Goal: Information Seeking & Learning: Learn about a topic

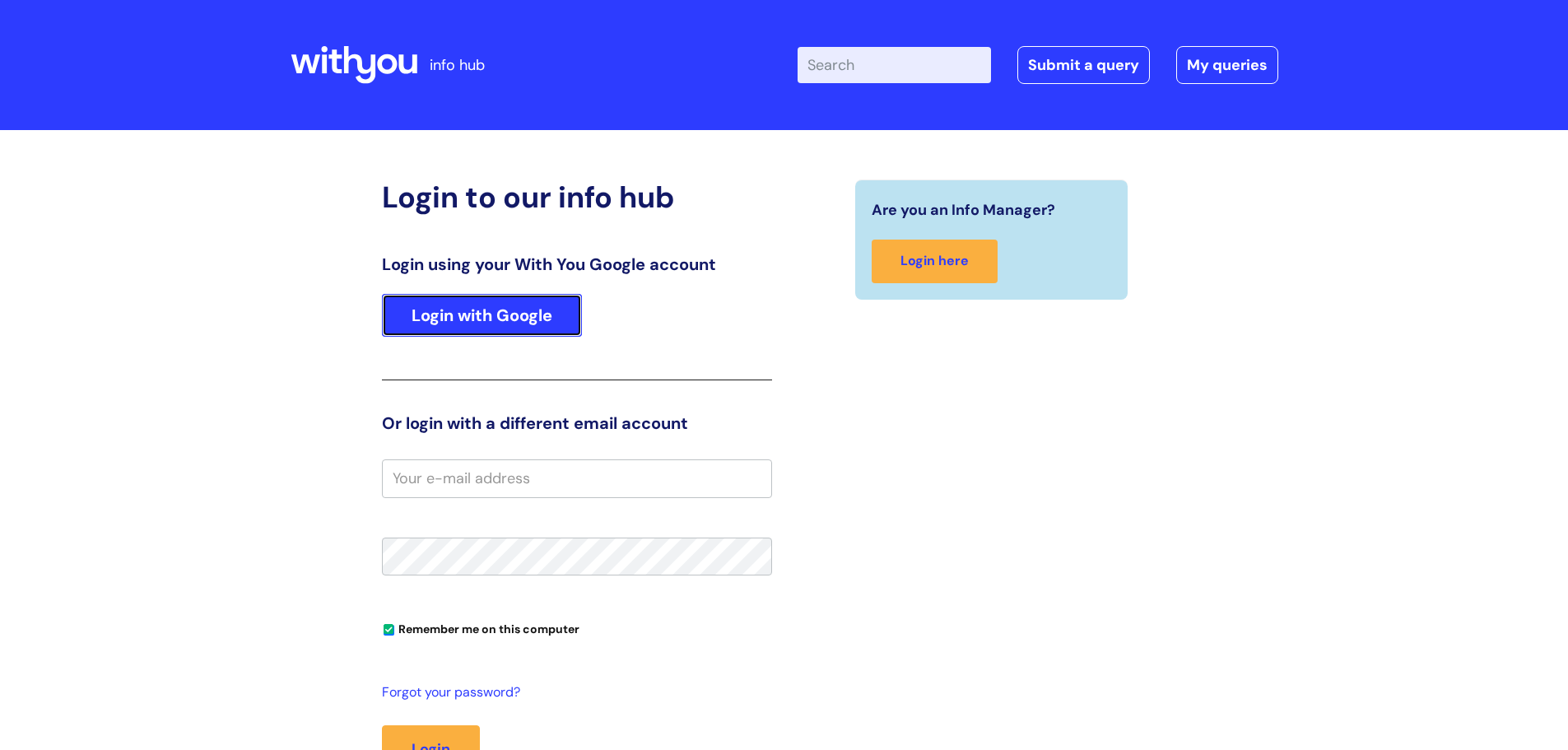
click at [468, 323] on link "Login with Google" at bounding box center [481, 315] width 200 height 43
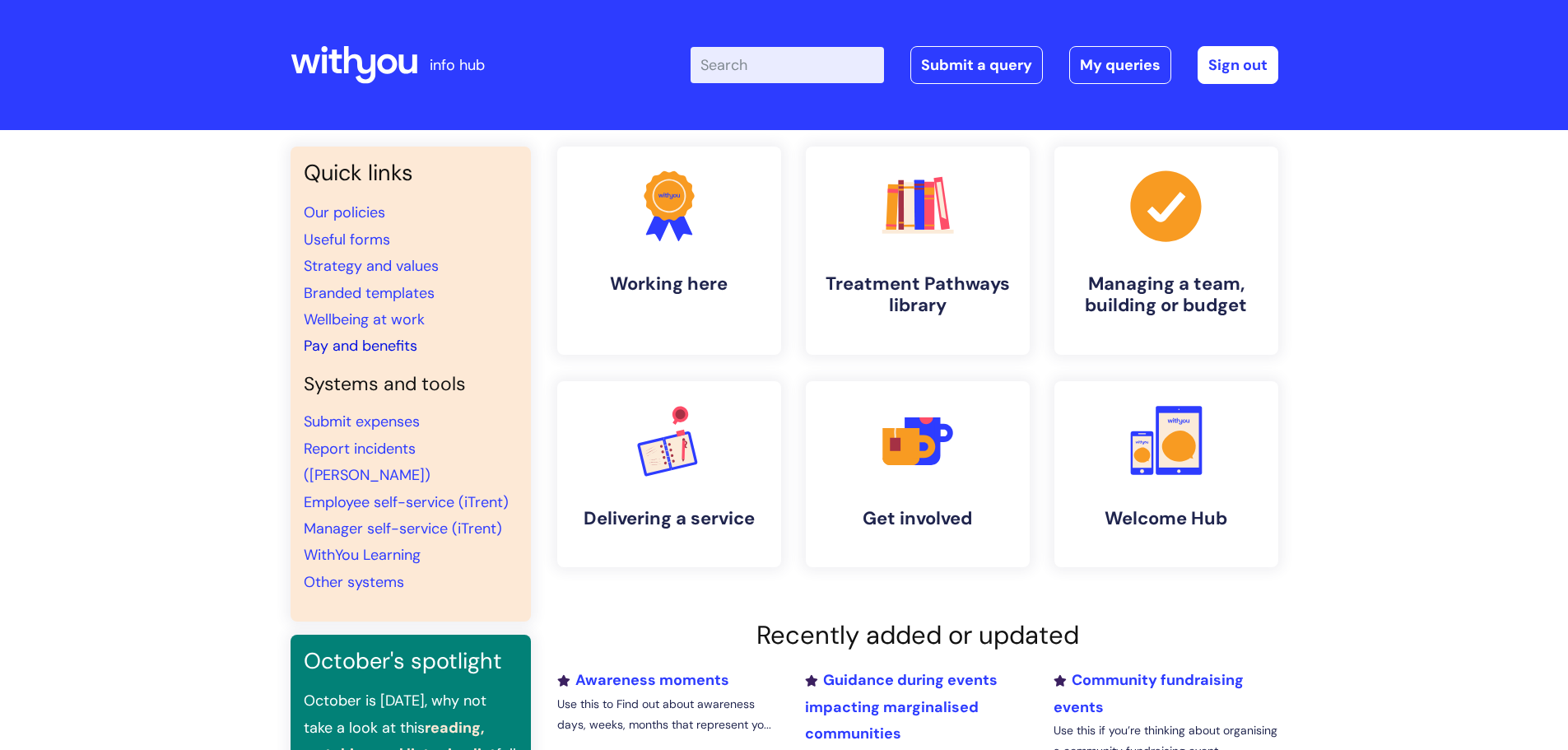
click at [341, 345] on link "Pay and benefits" at bounding box center [360, 345] width 114 height 20
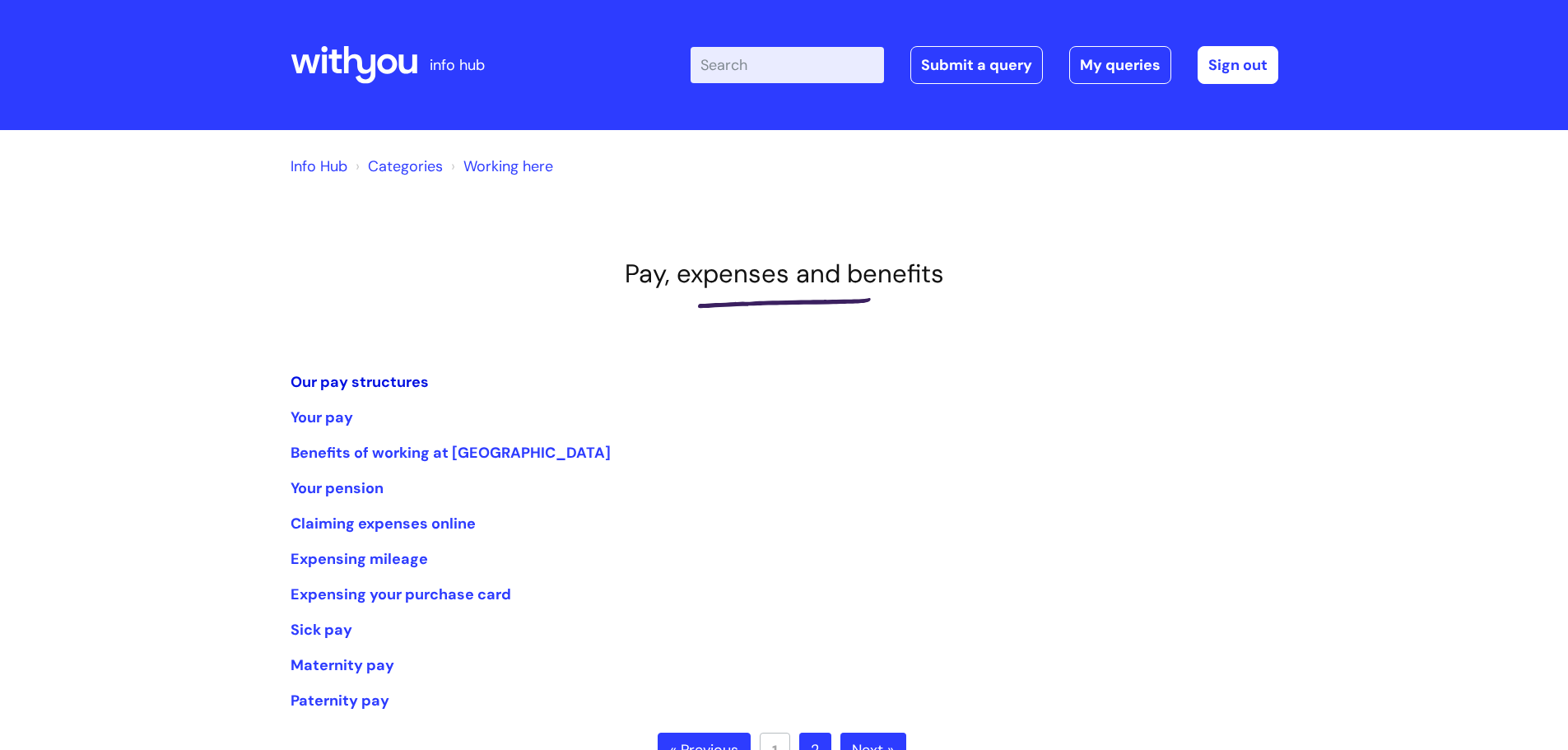
click at [346, 385] on link "Our pay structures" at bounding box center [360, 382] width 138 height 20
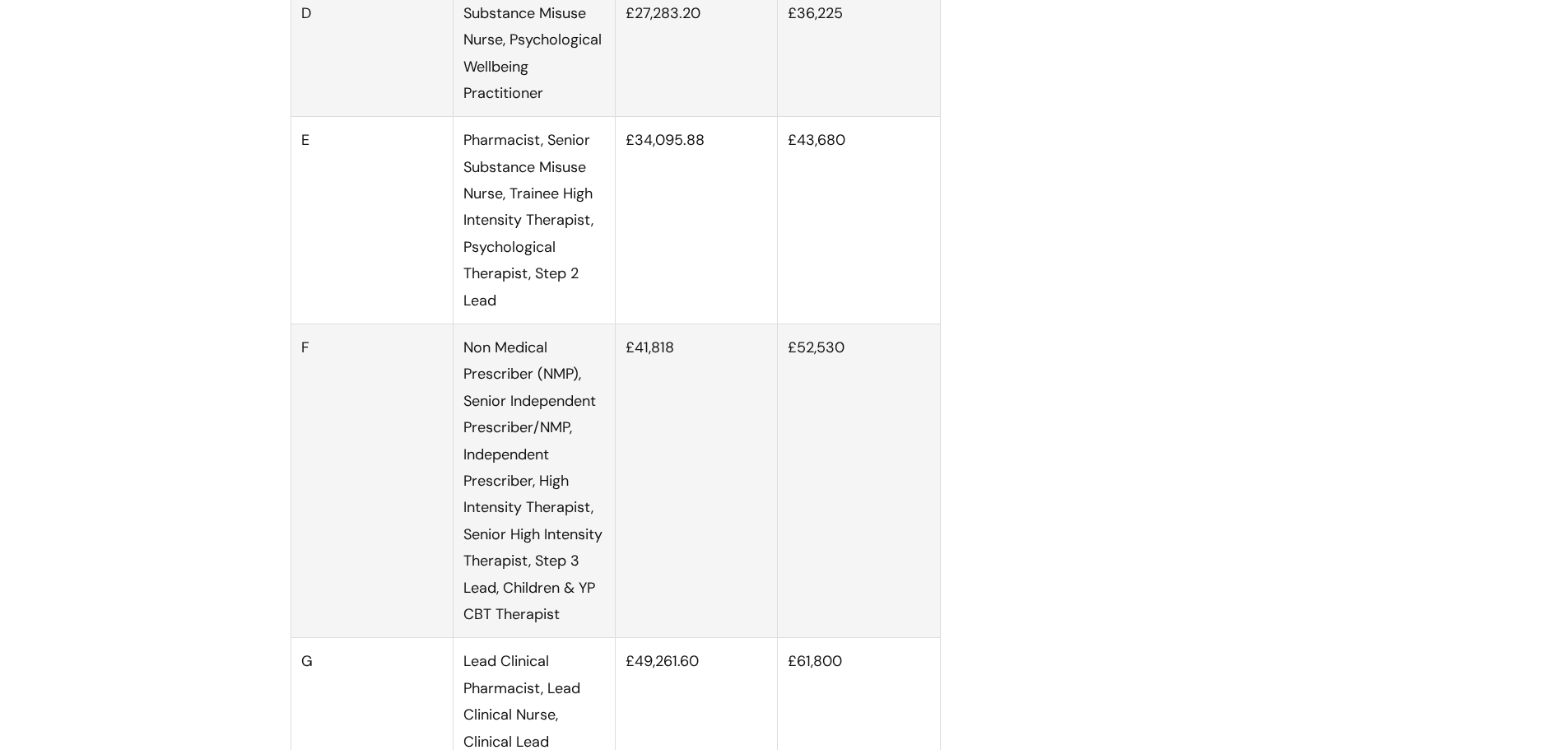
scroll to position [2057, 0]
